Goal: Information Seeking & Learning: Find specific fact

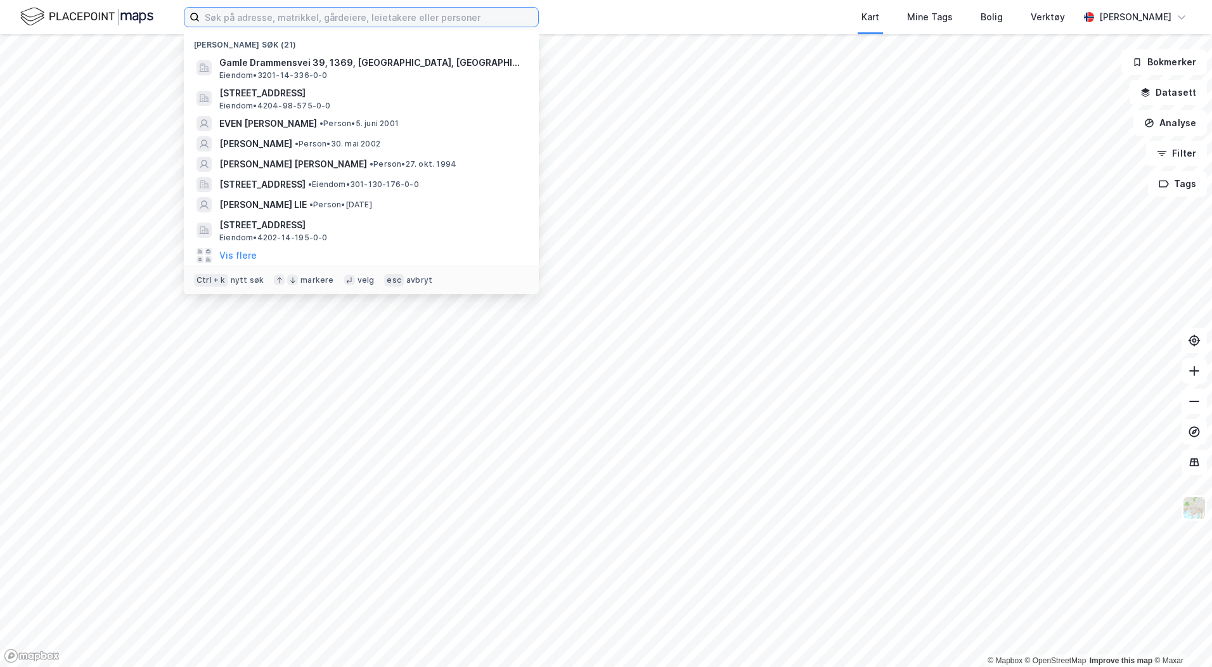
click at [356, 19] on input at bounding box center [369, 17] width 338 height 19
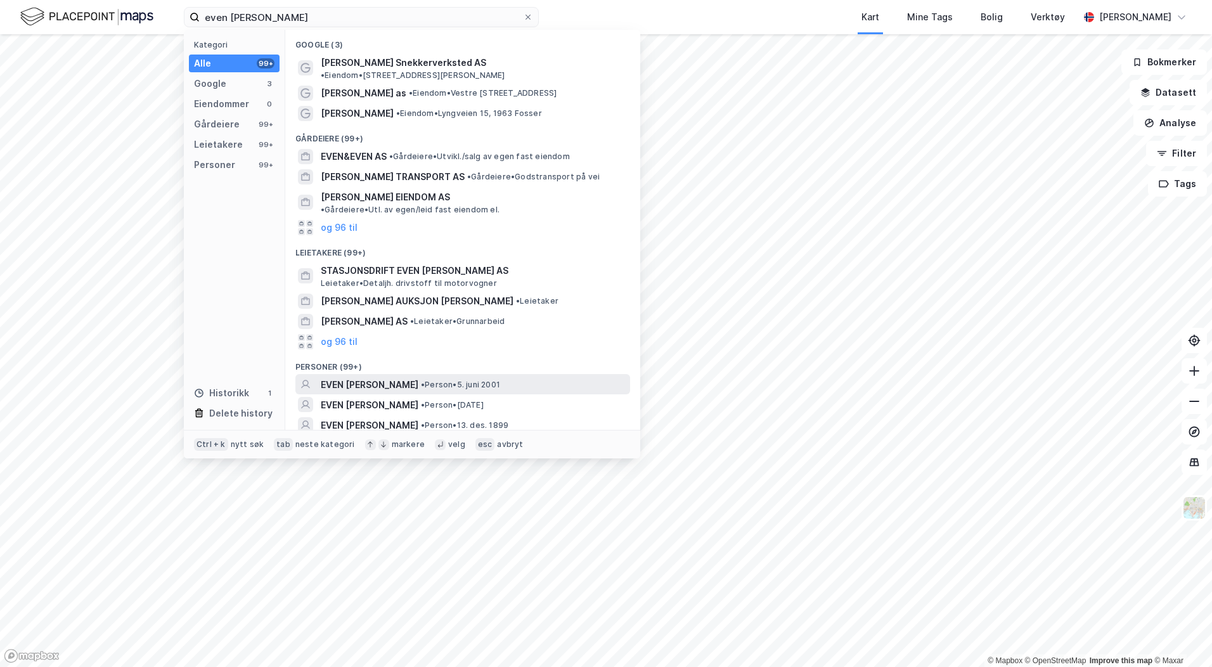
click at [382, 377] on span "EVEN [PERSON_NAME]" at bounding box center [370, 384] width 98 height 15
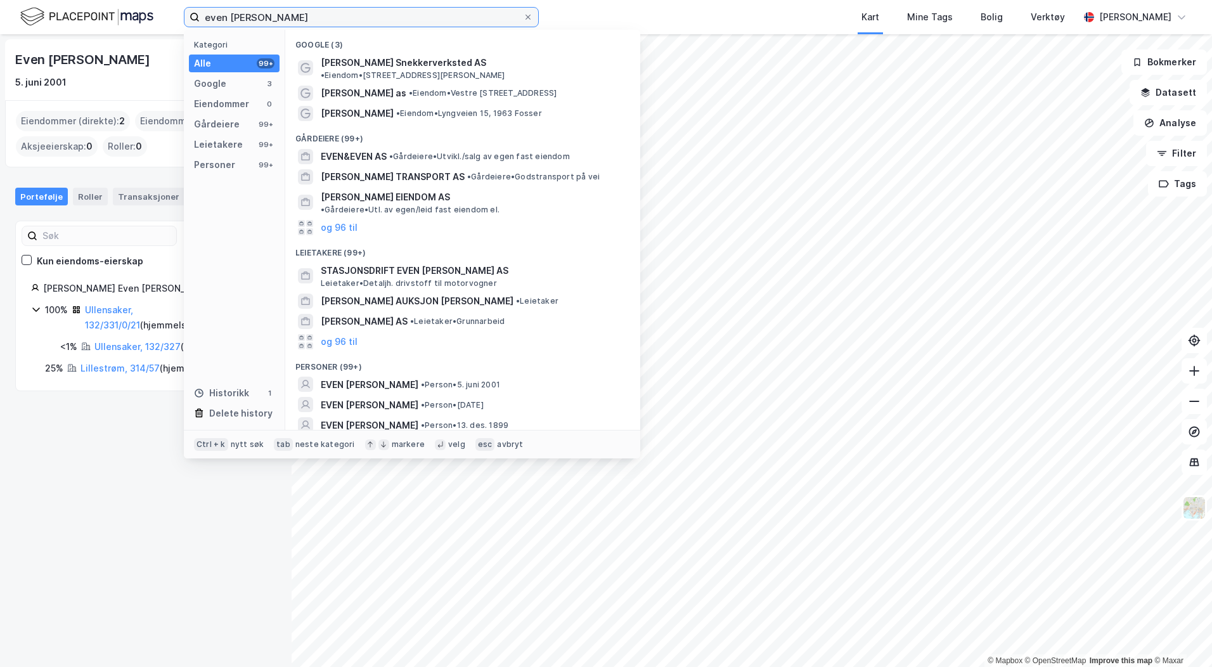
drag, startPoint x: 307, startPoint y: 18, endPoint x: 48, endPoint y: 47, distance: 260.8
click at [48, 47] on div "even [PERSON_NAME] Kategori Alle 99+ Google 3 Eiendommer 0 Gårdeiere 99+ Leieta…" at bounding box center [606, 333] width 1212 height 667
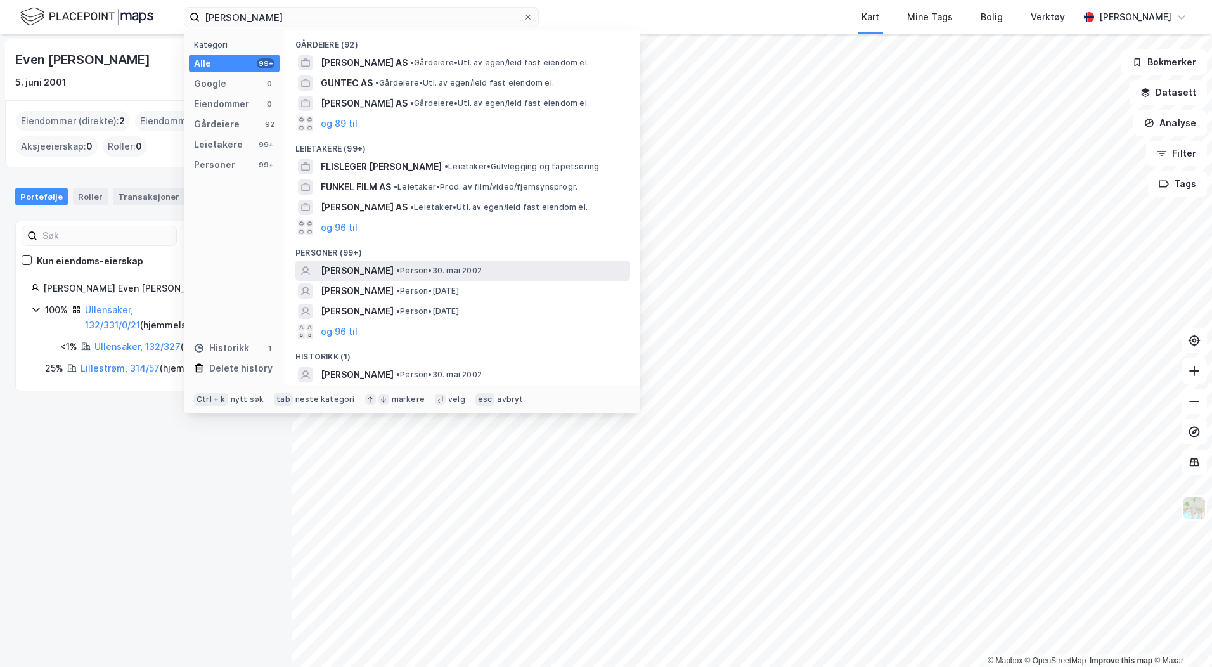
click at [363, 267] on span "[PERSON_NAME]" at bounding box center [357, 270] width 73 height 15
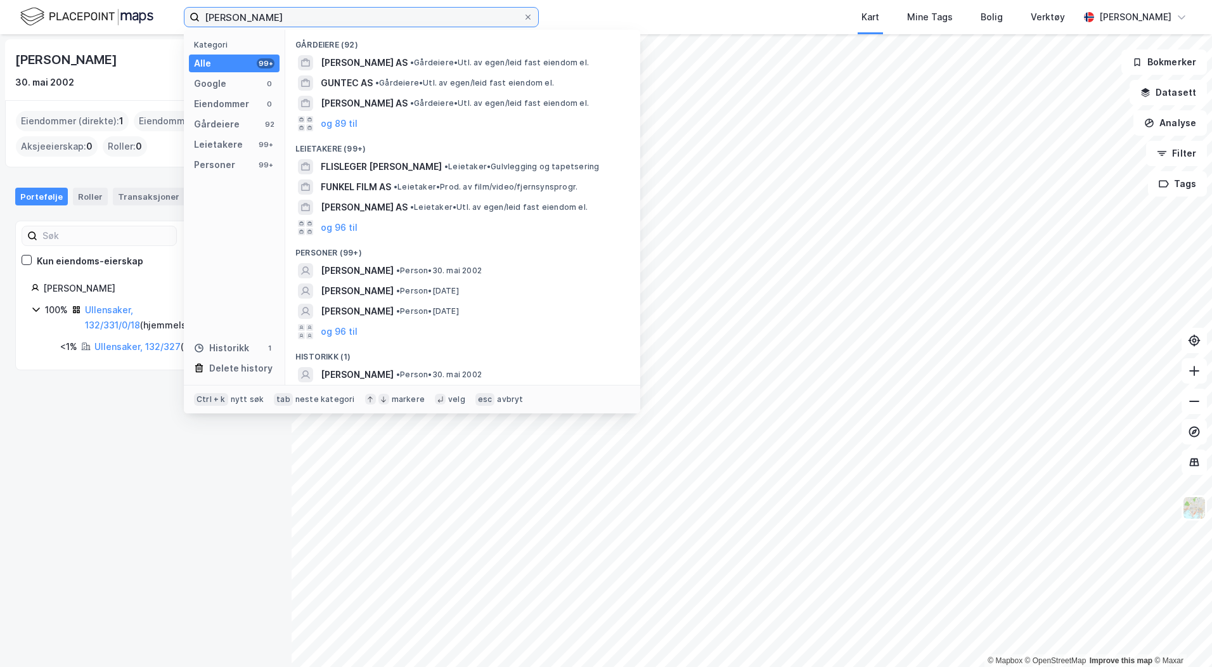
drag, startPoint x: 280, startPoint y: 22, endPoint x: 91, endPoint y: 20, distance: 188.3
click at [93, 20] on div "[PERSON_NAME] Kategori Alle 99+ Google 0 Eiendommer 0 Gårdeiere 92 Leietakere 9…" at bounding box center [606, 17] width 1212 height 34
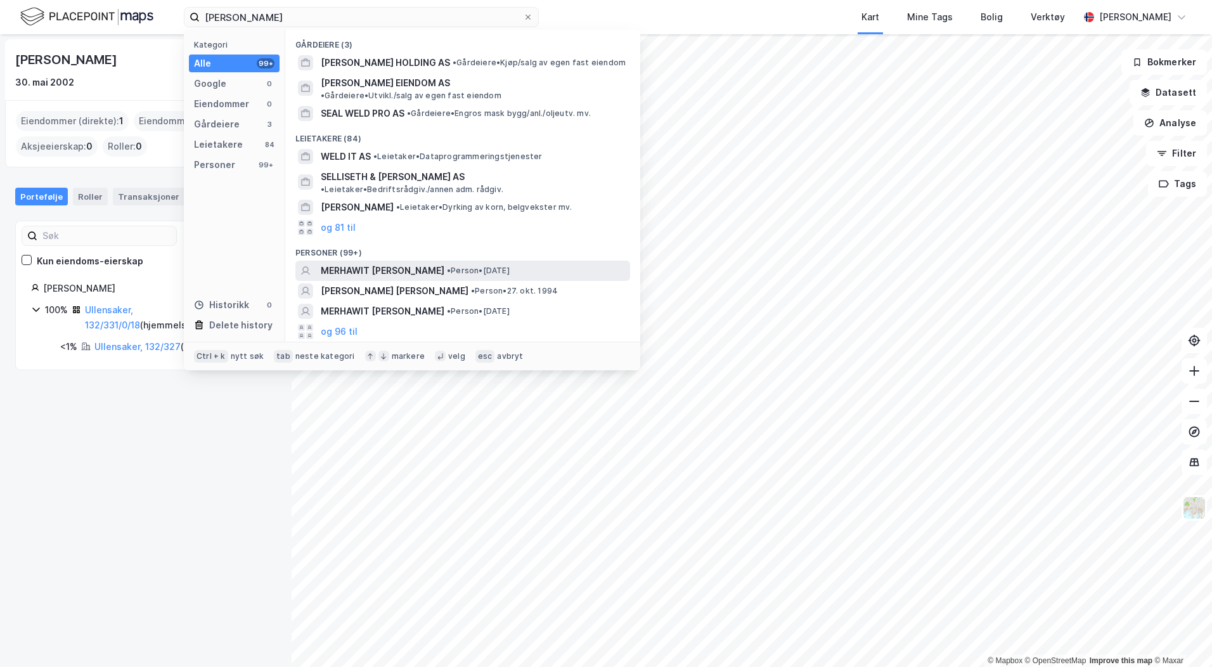
click at [380, 263] on span "MERHAWIT [PERSON_NAME]" at bounding box center [383, 270] width 124 height 15
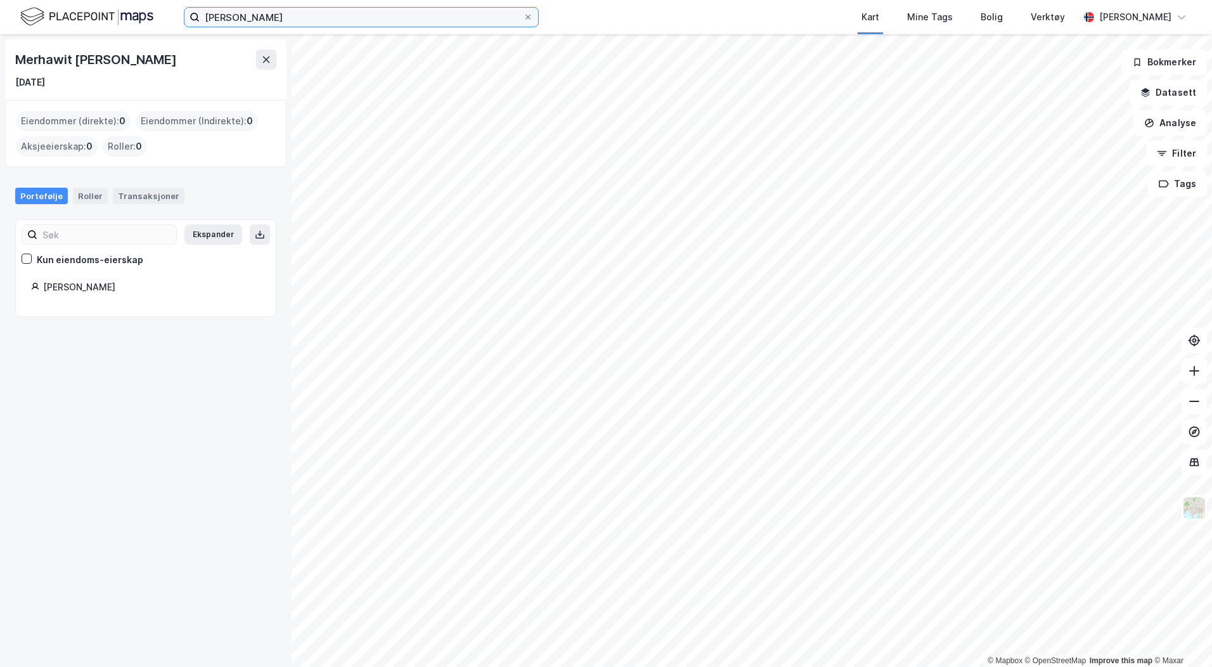
click at [288, 8] on input "[PERSON_NAME]" at bounding box center [361, 17] width 323 height 19
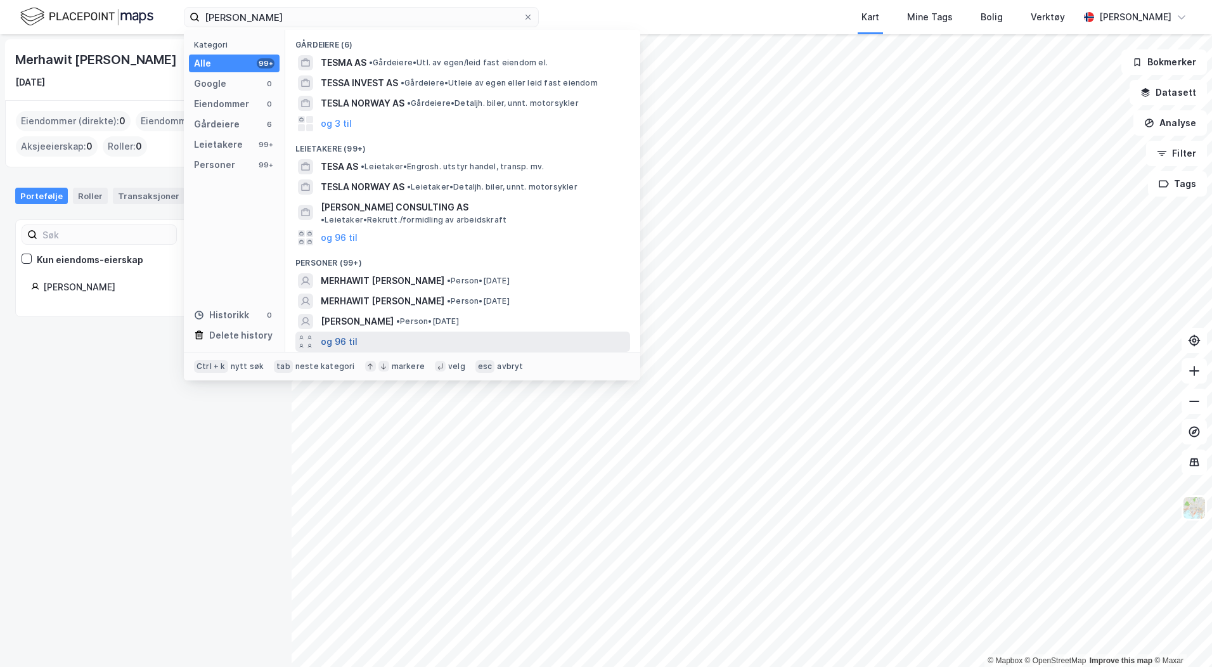
click at [343, 336] on button "og 96 til" at bounding box center [339, 341] width 37 height 15
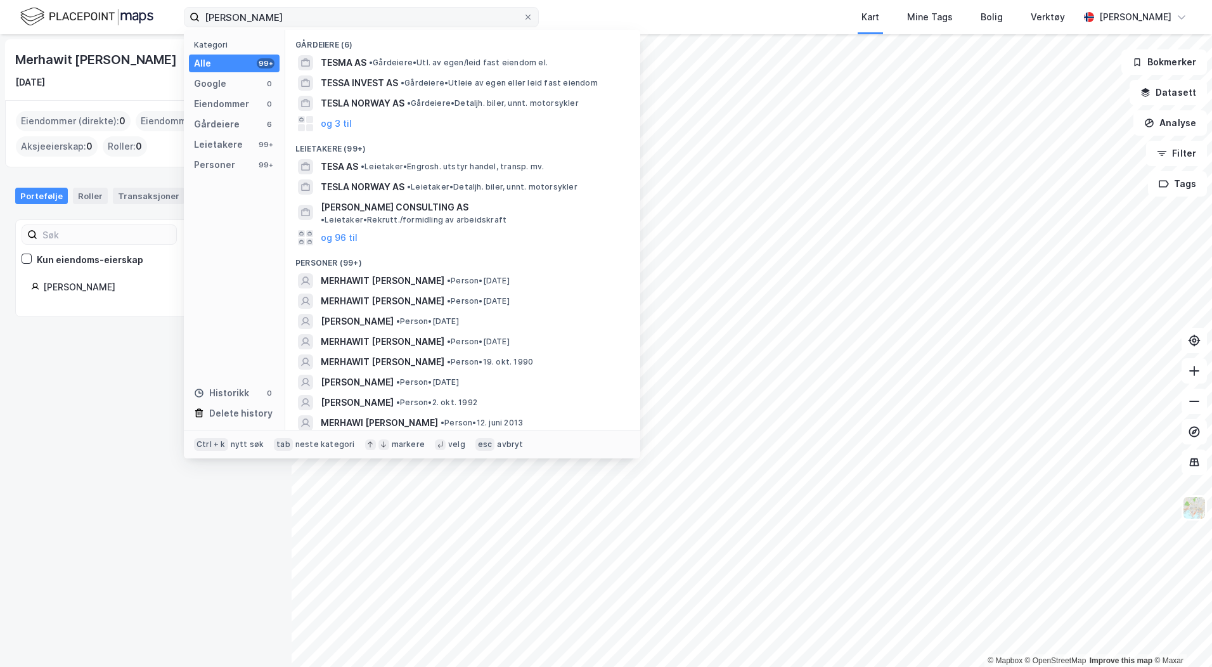
drag, startPoint x: 286, startPoint y: 7, endPoint x: 249, endPoint y: 19, distance: 38.7
click at [249, 19] on label "[PERSON_NAME]" at bounding box center [361, 17] width 355 height 20
click at [249, 19] on input "[PERSON_NAME]" at bounding box center [361, 17] width 323 height 19
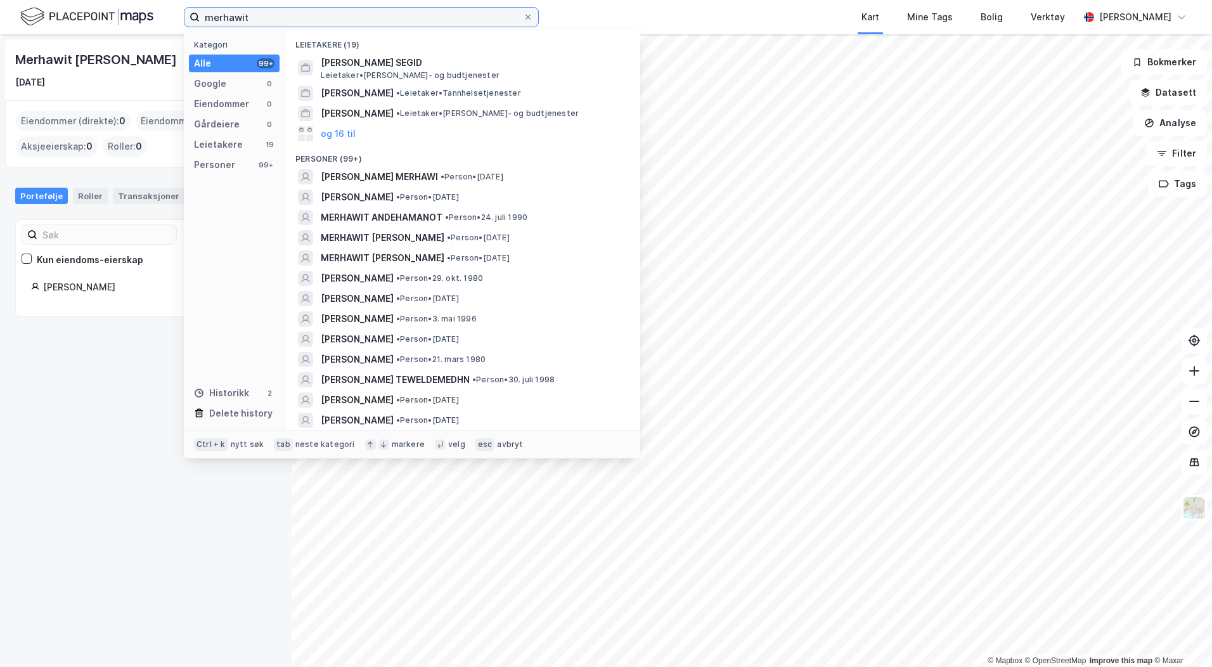
drag, startPoint x: 344, startPoint y: 17, endPoint x: 158, endPoint y: 16, distance: 185.7
click at [157, 16] on div "merhawit Kategori Alle 99+ Google 0 Eiendommer 0 Gårdeiere 0 Leietakere 19 Pers…" at bounding box center [606, 17] width 1212 height 34
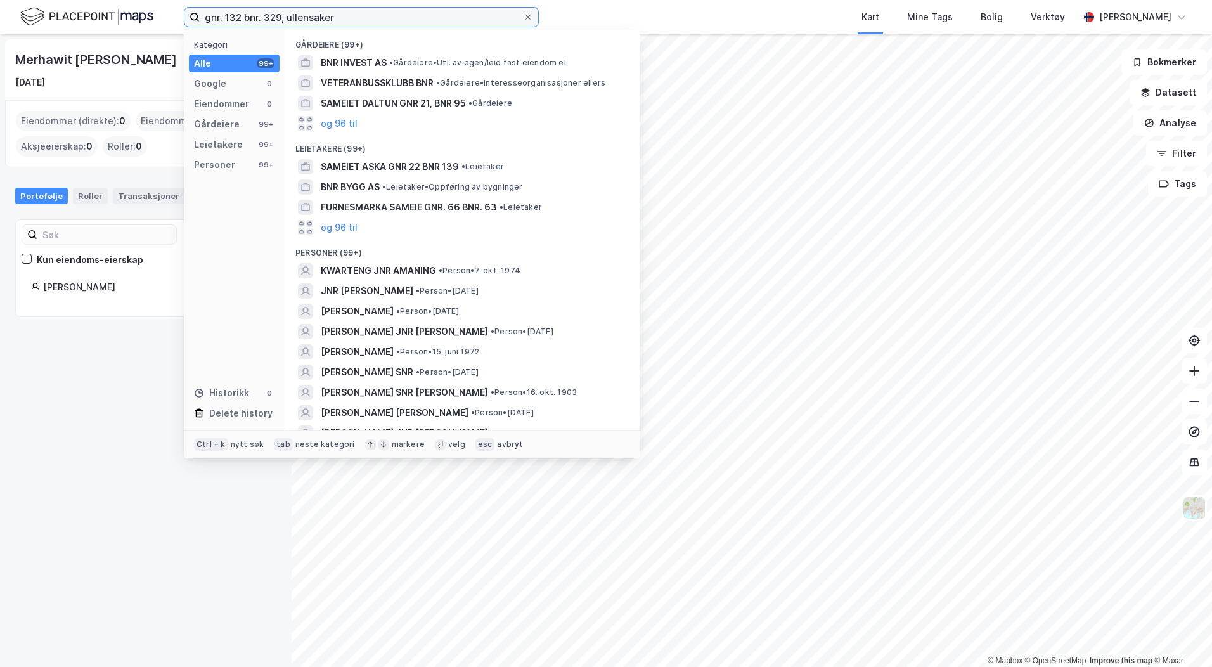
drag, startPoint x: 274, startPoint y: 22, endPoint x: 71, endPoint y: 29, distance: 203.0
click at [71, 29] on div "gnr. 132 bnr. 329, ullensaker Kategori Alle 99+ Google 0 Eiendommer 0 Gårdeiere…" at bounding box center [606, 17] width 1212 height 34
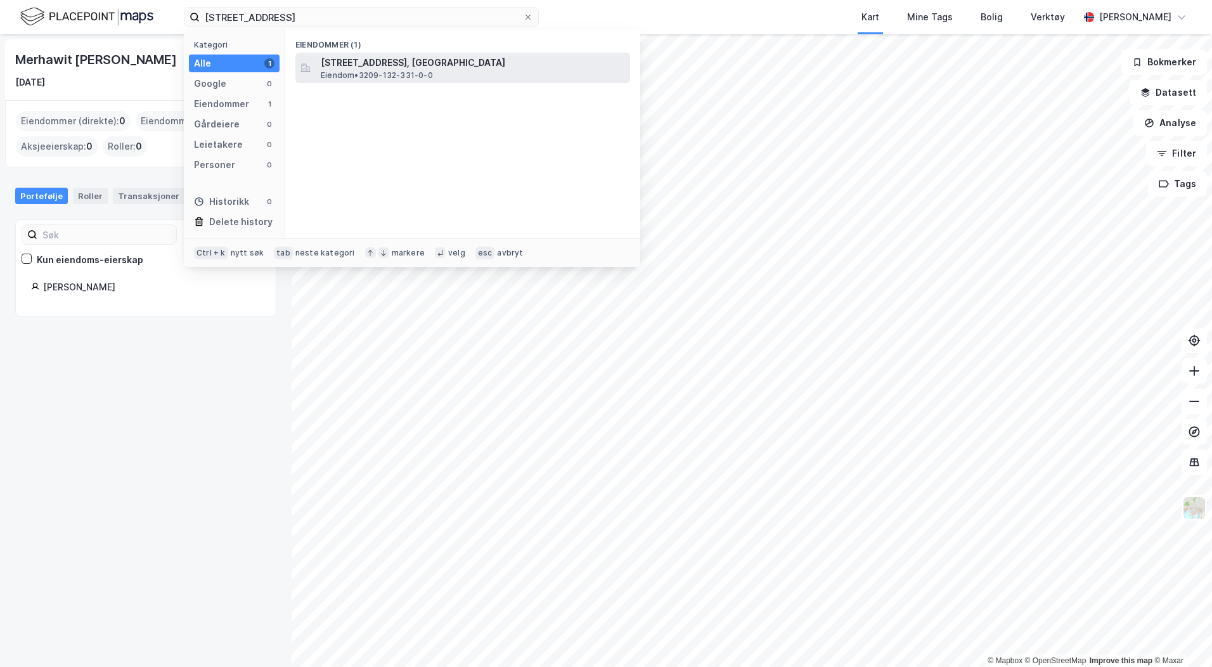
click at [399, 74] on span "Eiendom • 3209-132-331-0-0" at bounding box center [377, 75] width 112 height 10
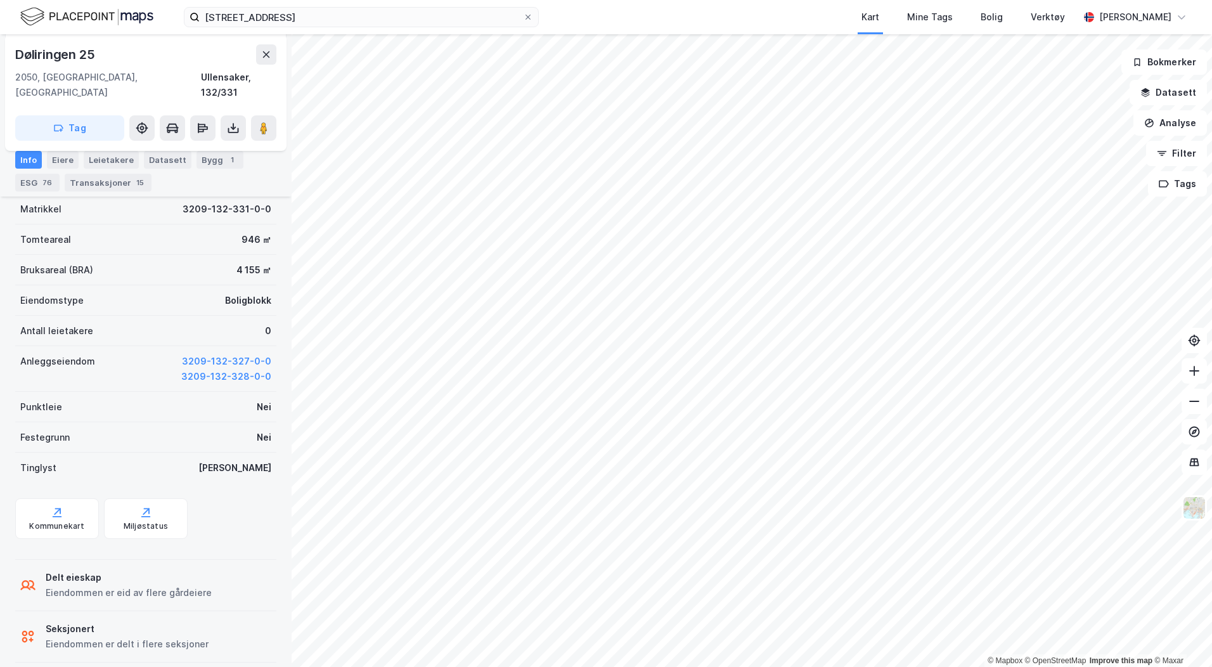
scroll to position [288, 0]
click at [22, 628] on icon at bounding box center [27, 635] width 15 height 15
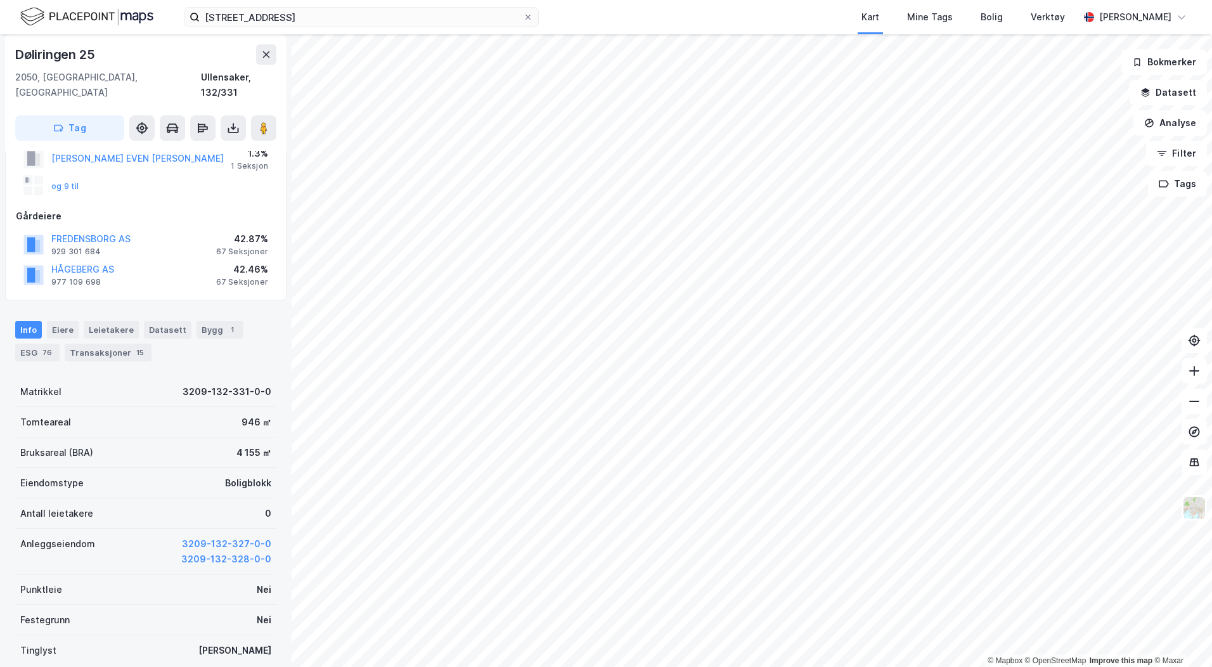
scroll to position [0, 0]
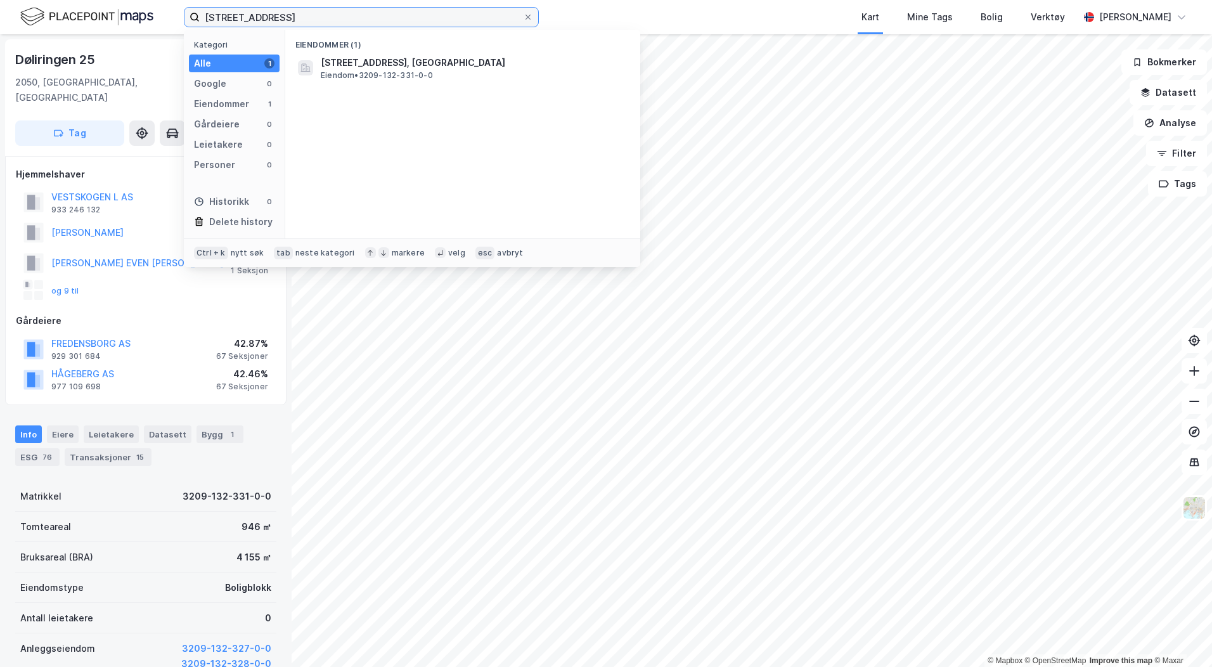
click at [285, 11] on input "[STREET_ADDRESS]" at bounding box center [361, 17] width 323 height 19
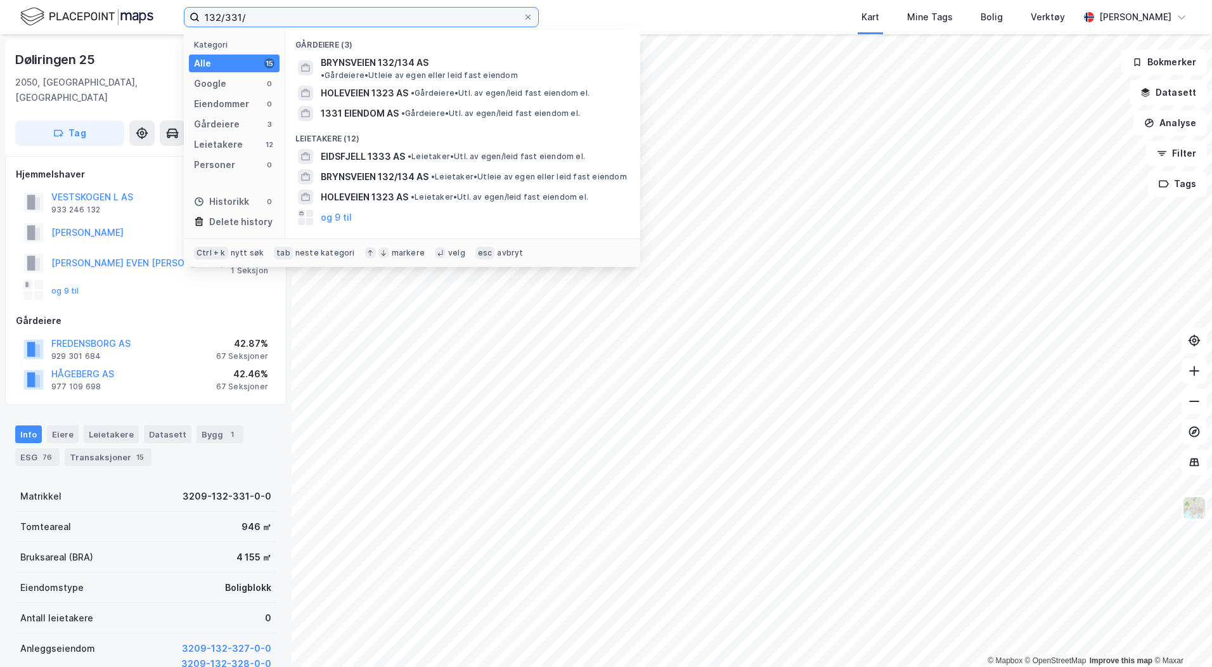
drag, startPoint x: 254, startPoint y: 13, endPoint x: 158, endPoint y: 15, distance: 96.4
click at [158, 15] on div "132/331/ Kategori Alle 15 Google 0 Eiendommer 0 Gårdeiere 3 Leietakere 12 Perso…" at bounding box center [606, 17] width 1212 height 34
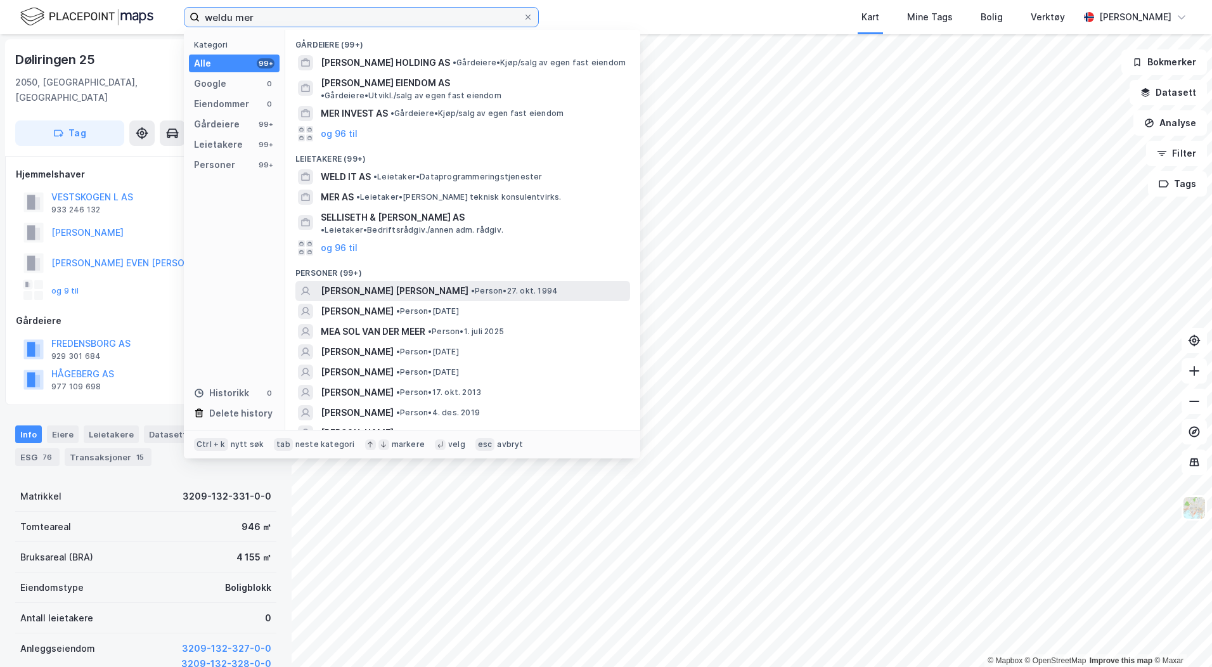
type input "weldu mer"
click at [418, 283] on span "[PERSON_NAME] [PERSON_NAME]" at bounding box center [395, 290] width 148 height 15
